Goal: Find specific page/section: Find specific page/section

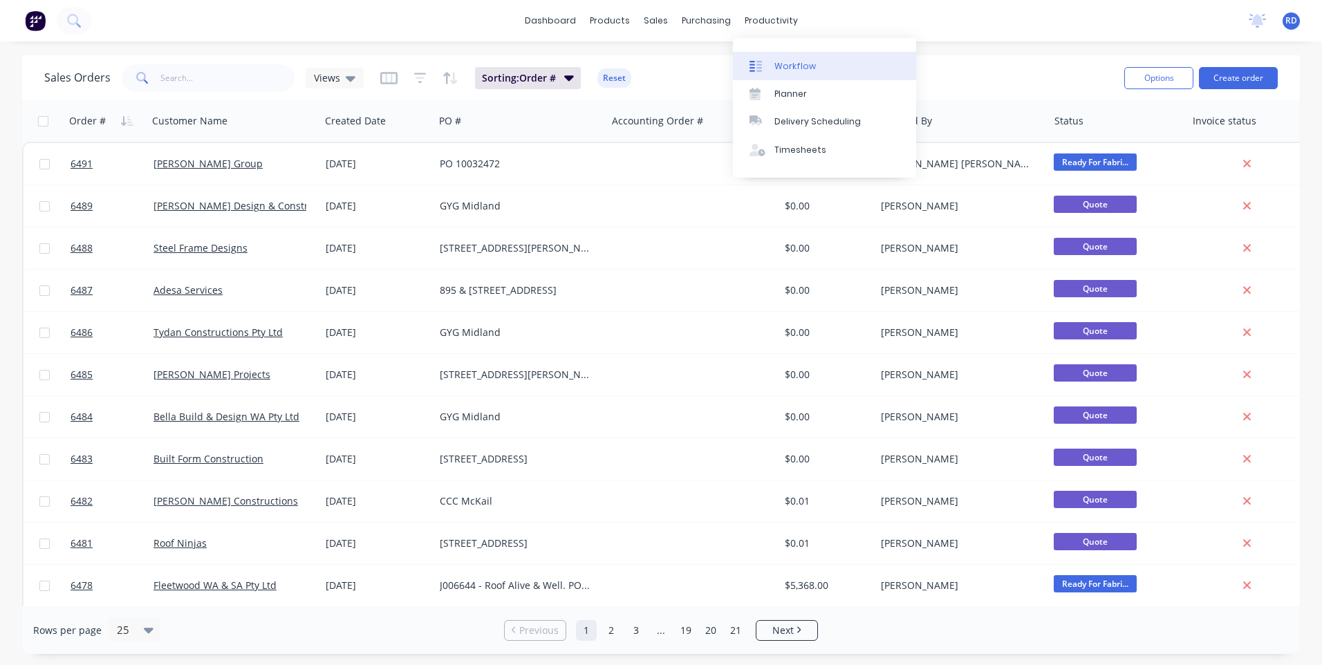
click at [789, 66] on div "Workflow" at bounding box center [794, 66] width 41 height 12
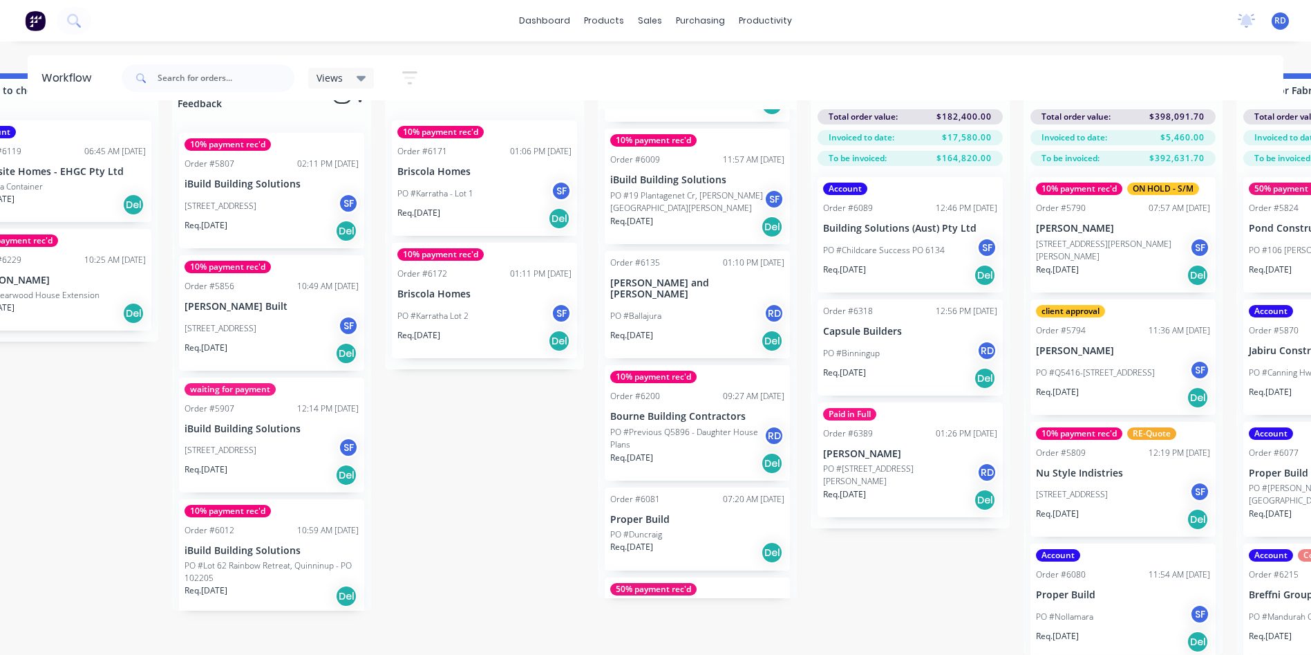
scroll to position [138, 0]
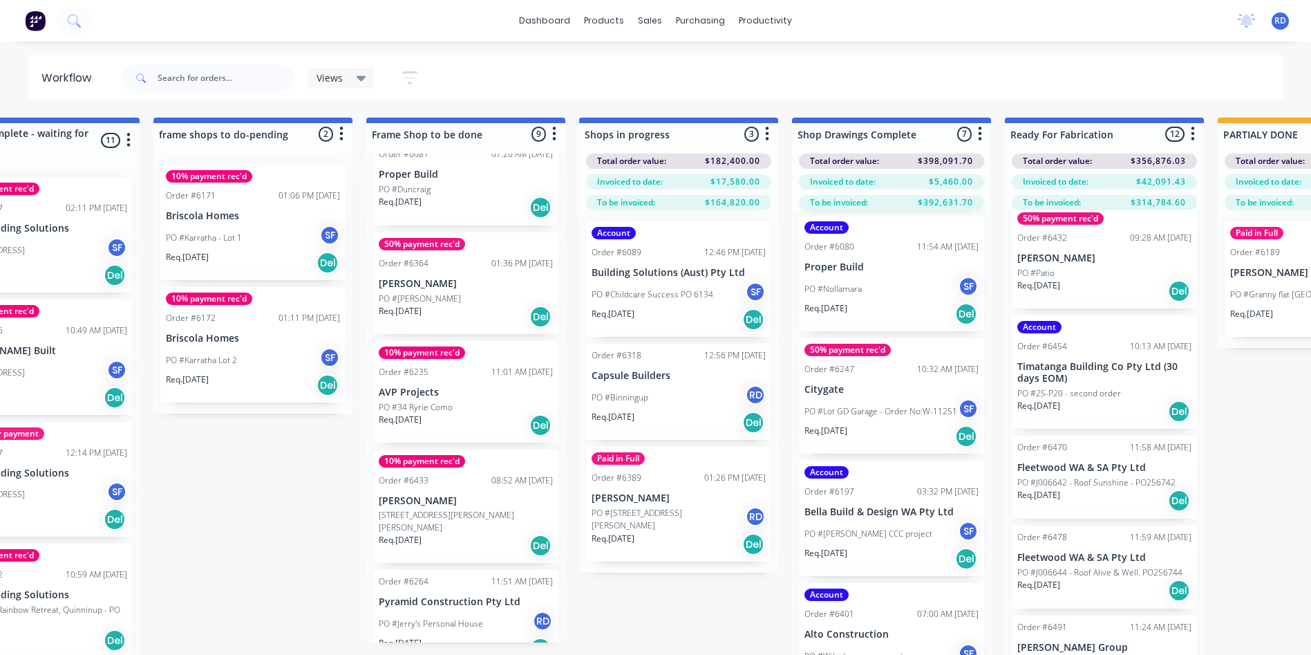
scroll to position [55, 941]
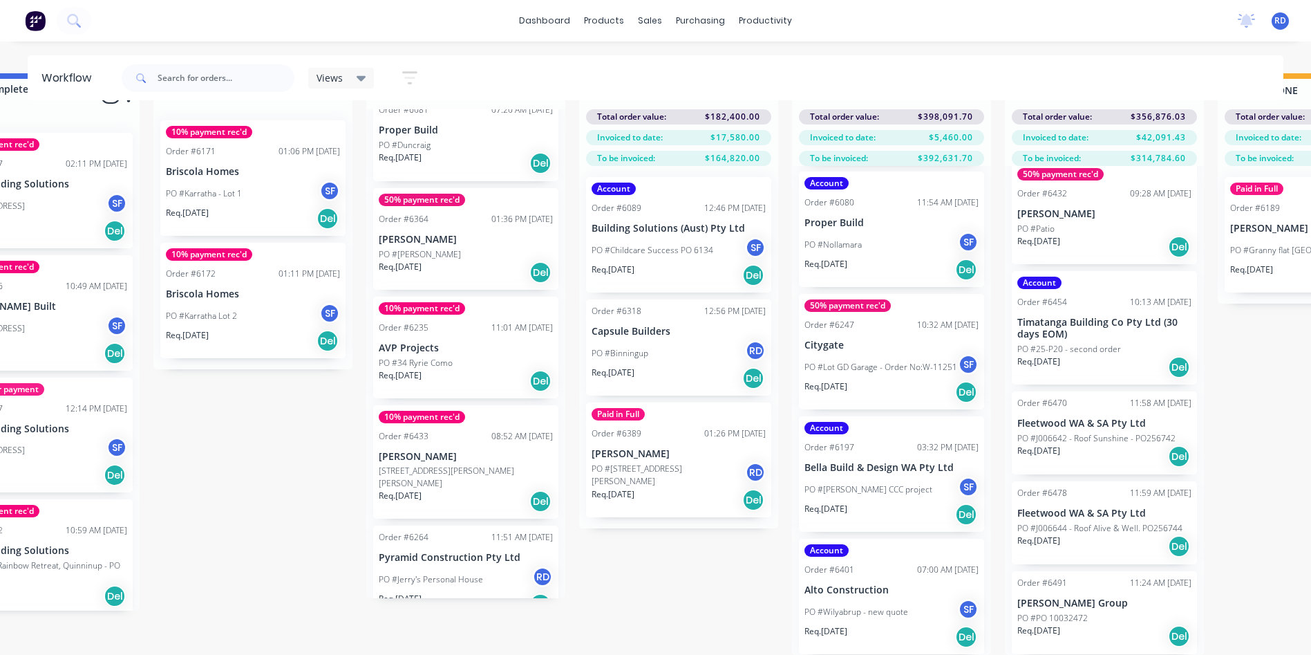
click at [457, 566] on div "PO #[PERSON_NAME]'s Personal House RD" at bounding box center [466, 579] width 174 height 26
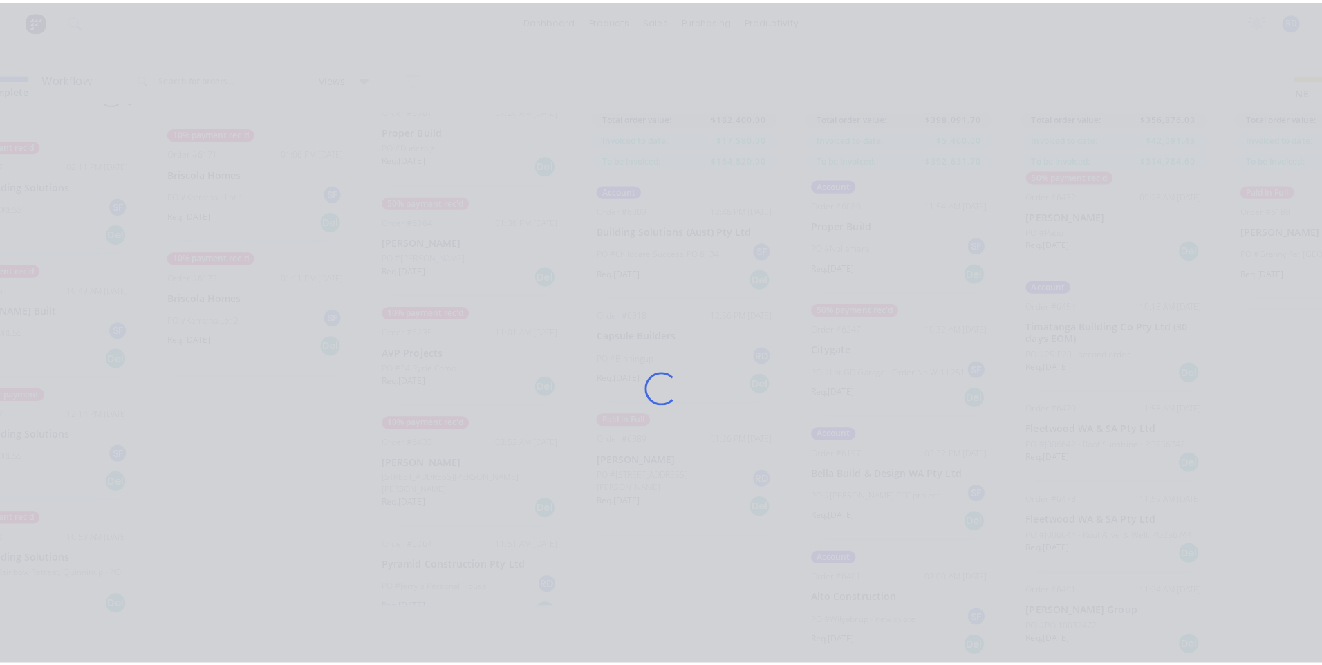
scroll to position [0, 0]
